Goal: Use online tool/utility: Use online tool/utility

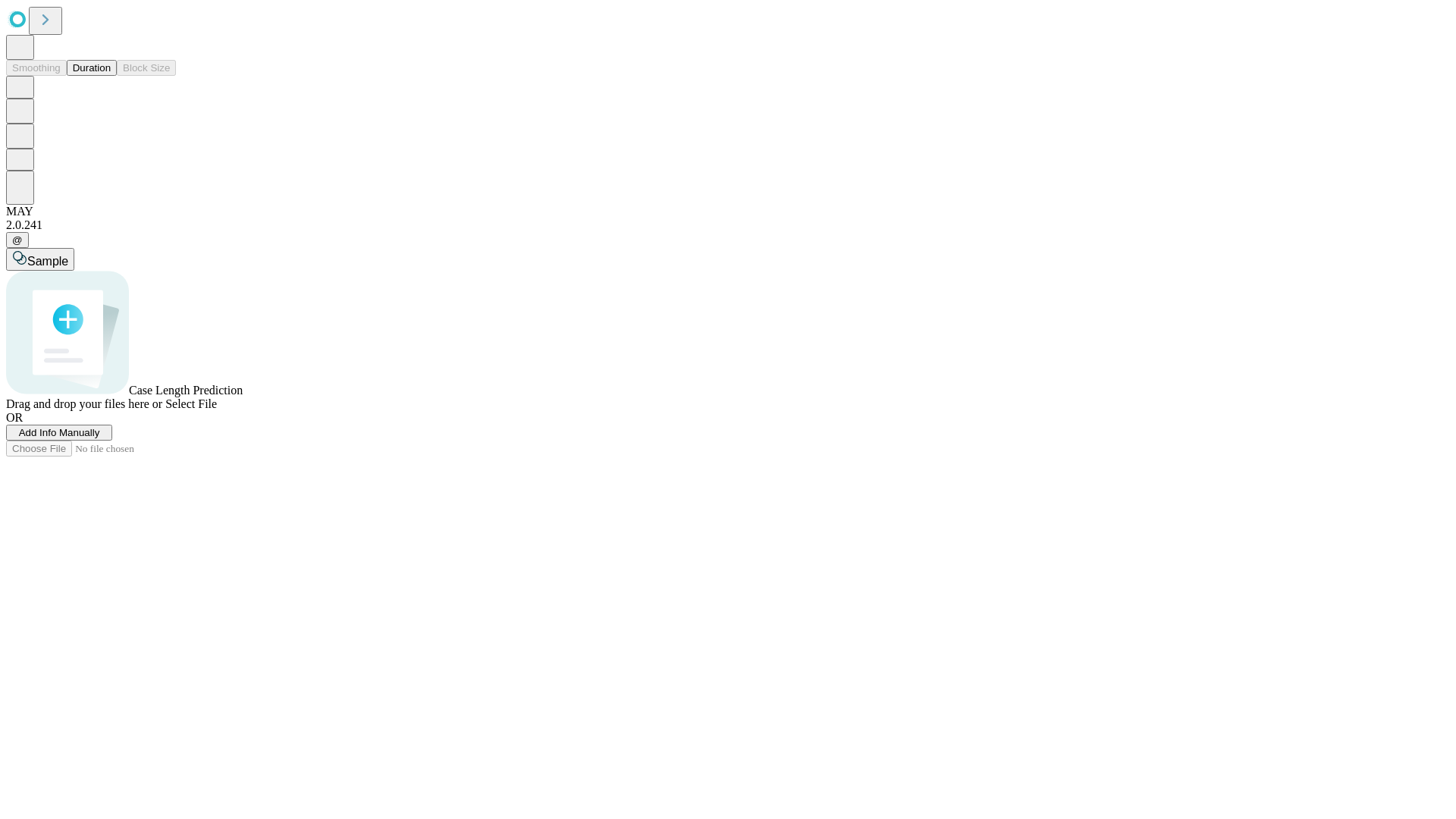
click at [111, 76] on button "Duration" at bounding box center [91, 67] width 50 height 16
click at [217, 410] on span "Select File" at bounding box center [191, 404] width 51 height 13
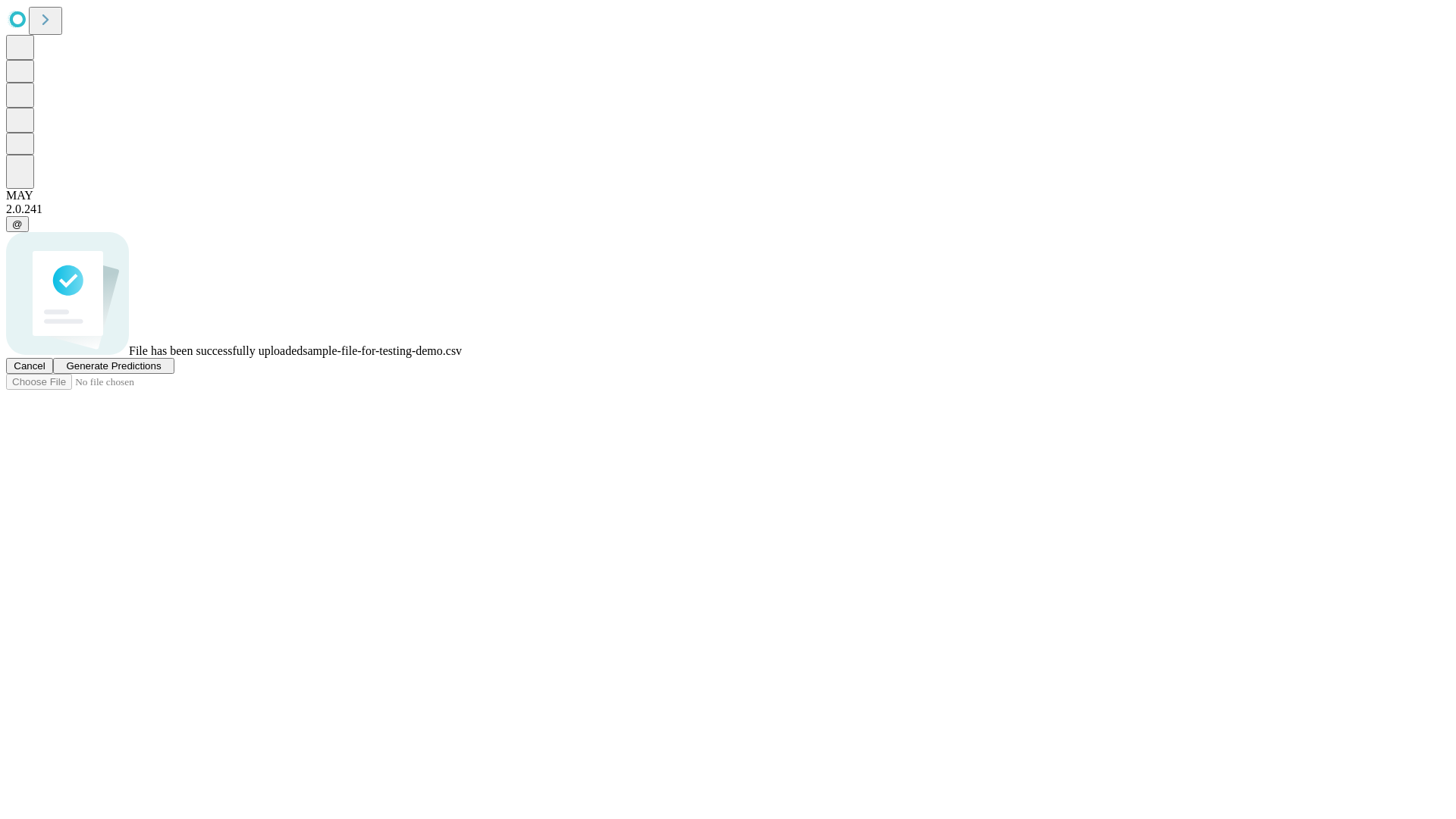
click at [160, 372] on span "Generate Predictions" at bounding box center [113, 365] width 95 height 11
